Goal: Find specific page/section: Find specific page/section

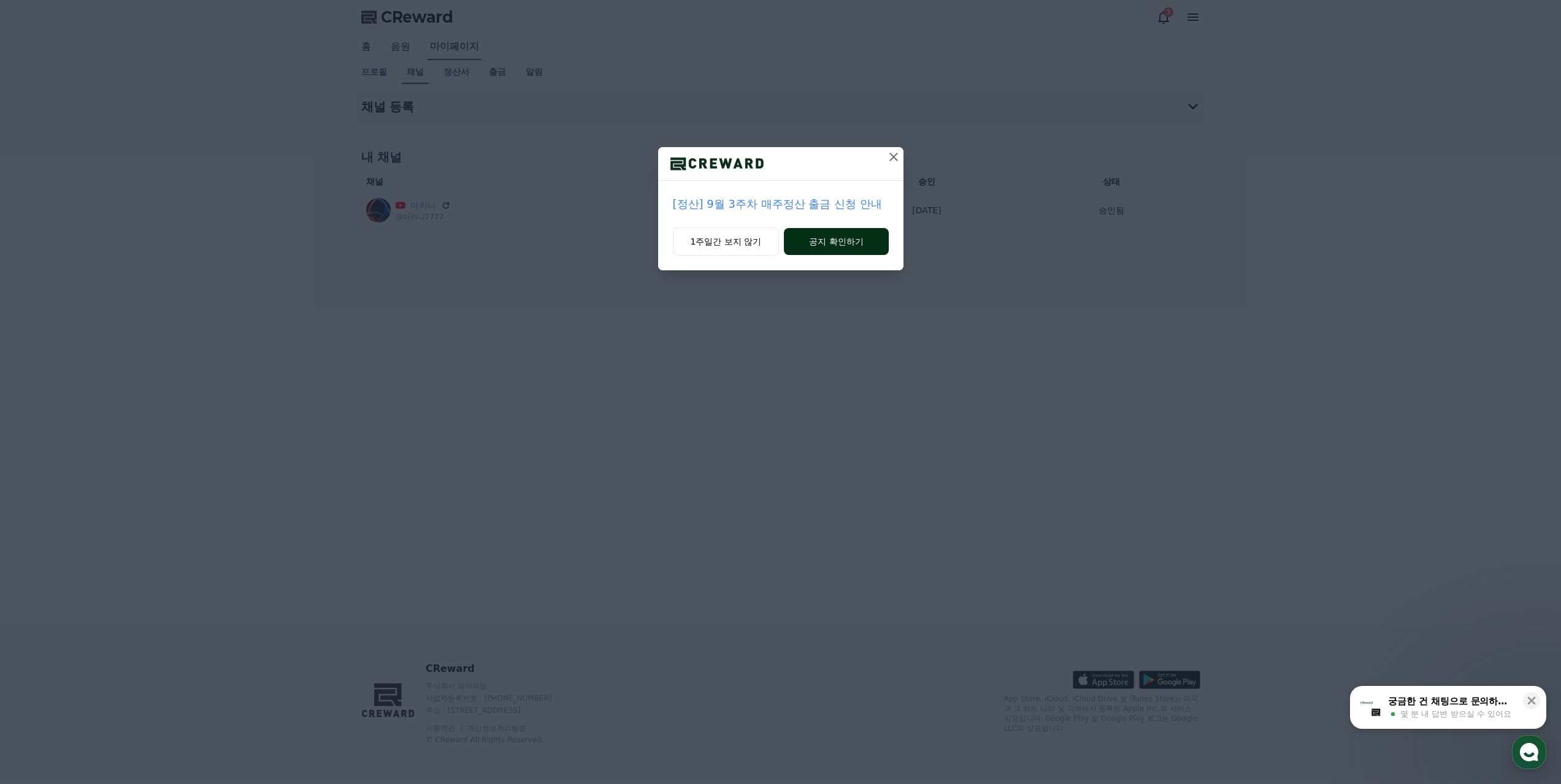
click at [832, 238] on button "공지 확인하기" at bounding box center [836, 241] width 104 height 27
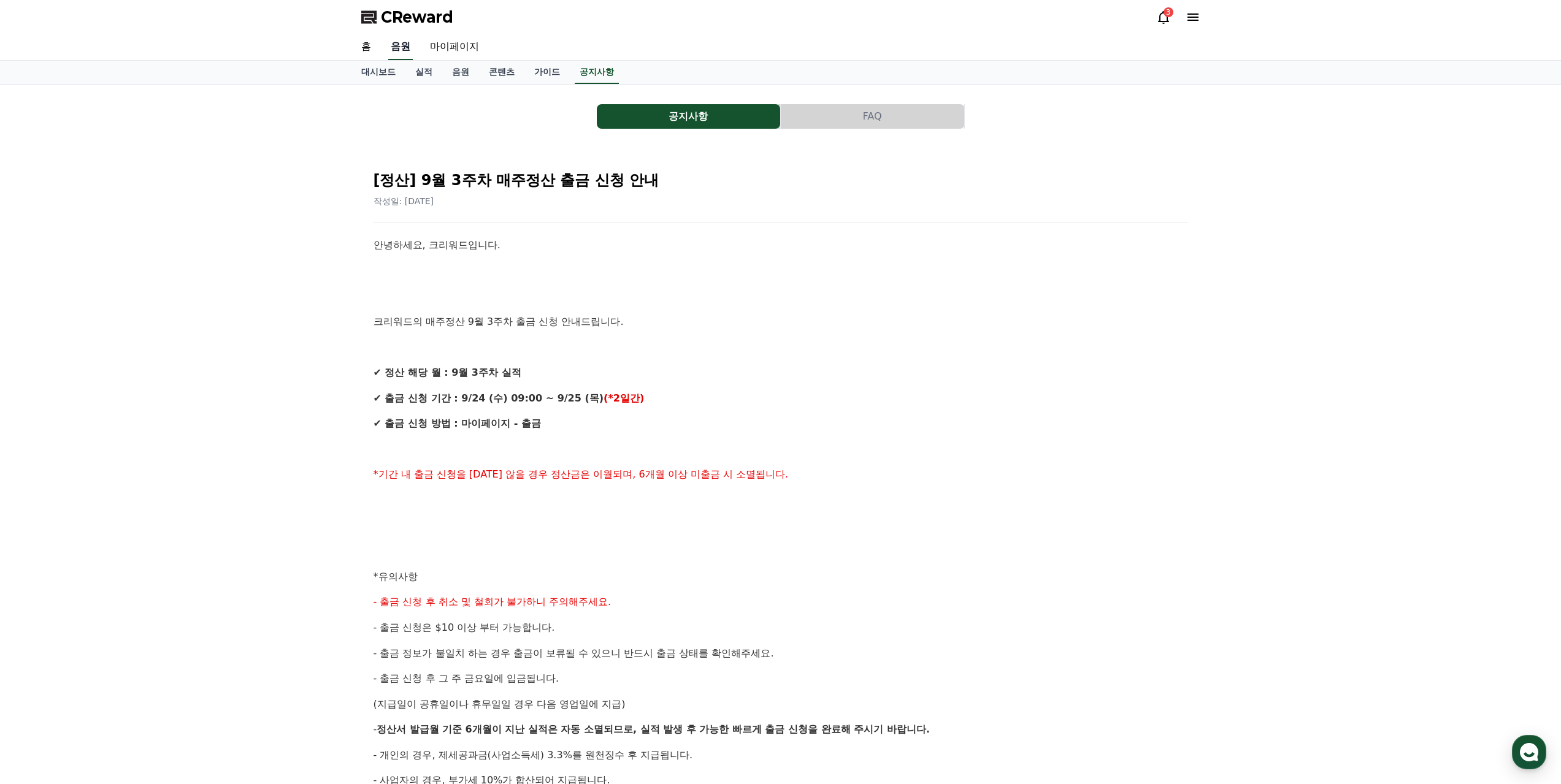
click at [403, 47] on link "음원" at bounding box center [401, 47] width 24 height 25
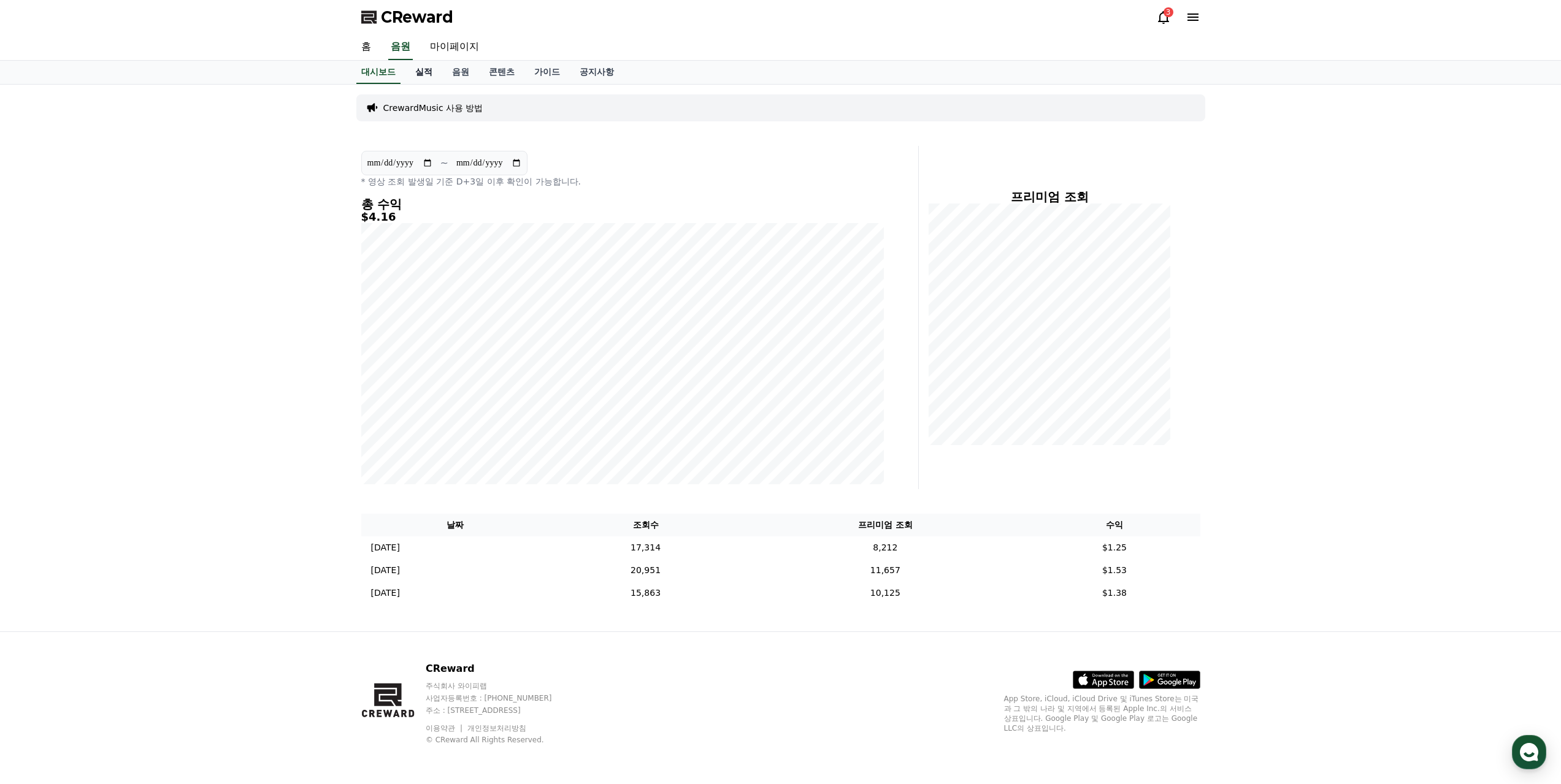
click at [430, 74] on link "실적" at bounding box center [423, 72] width 37 height 23
